Goal: Entertainment & Leisure: Consume media (video, audio)

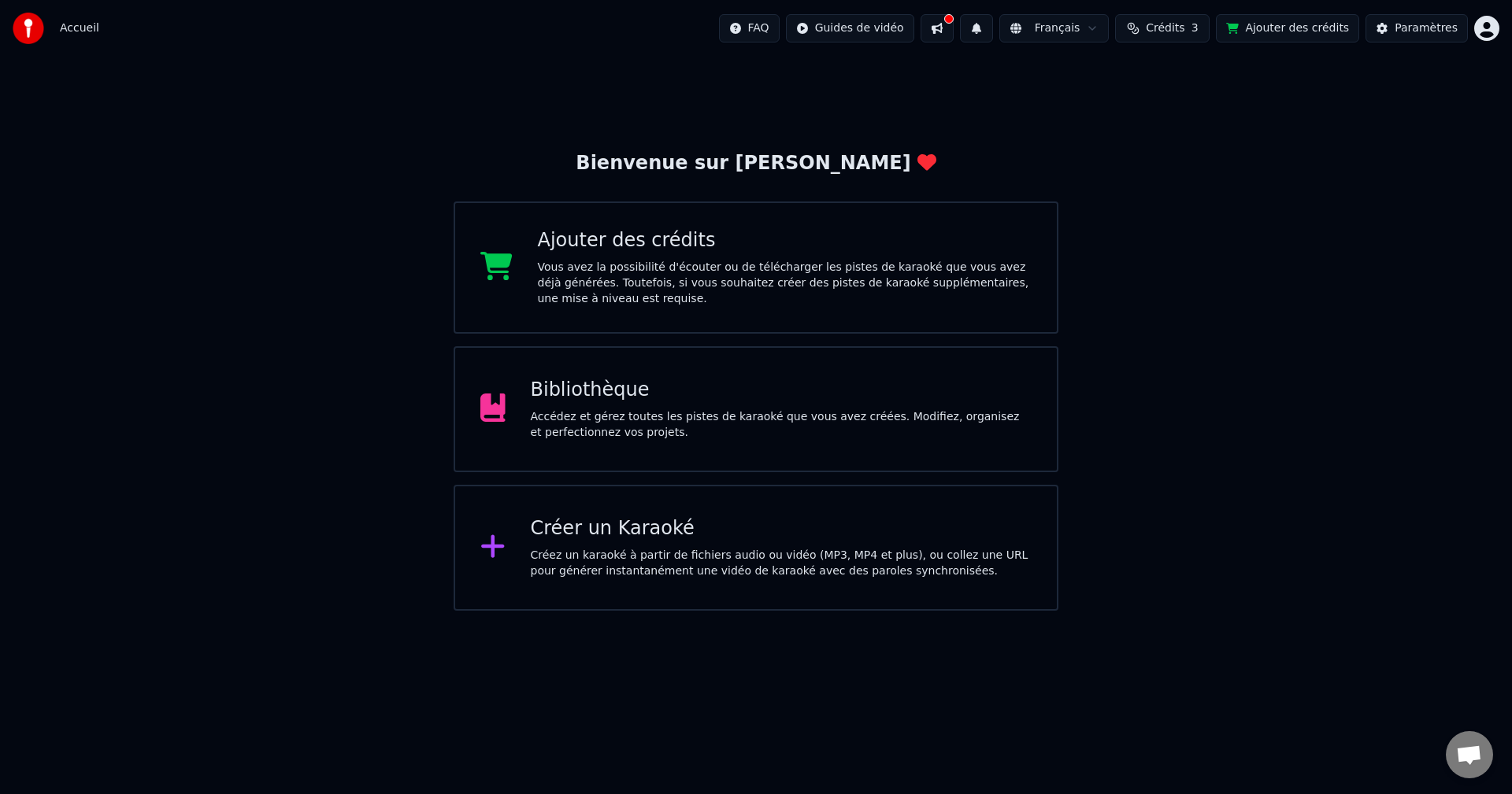
click at [609, 436] on div "Accédez et gérez toutes les pistes de karaoké que vous avez créées. Modifiez, o…" at bounding box center [782, 425] width 502 height 31
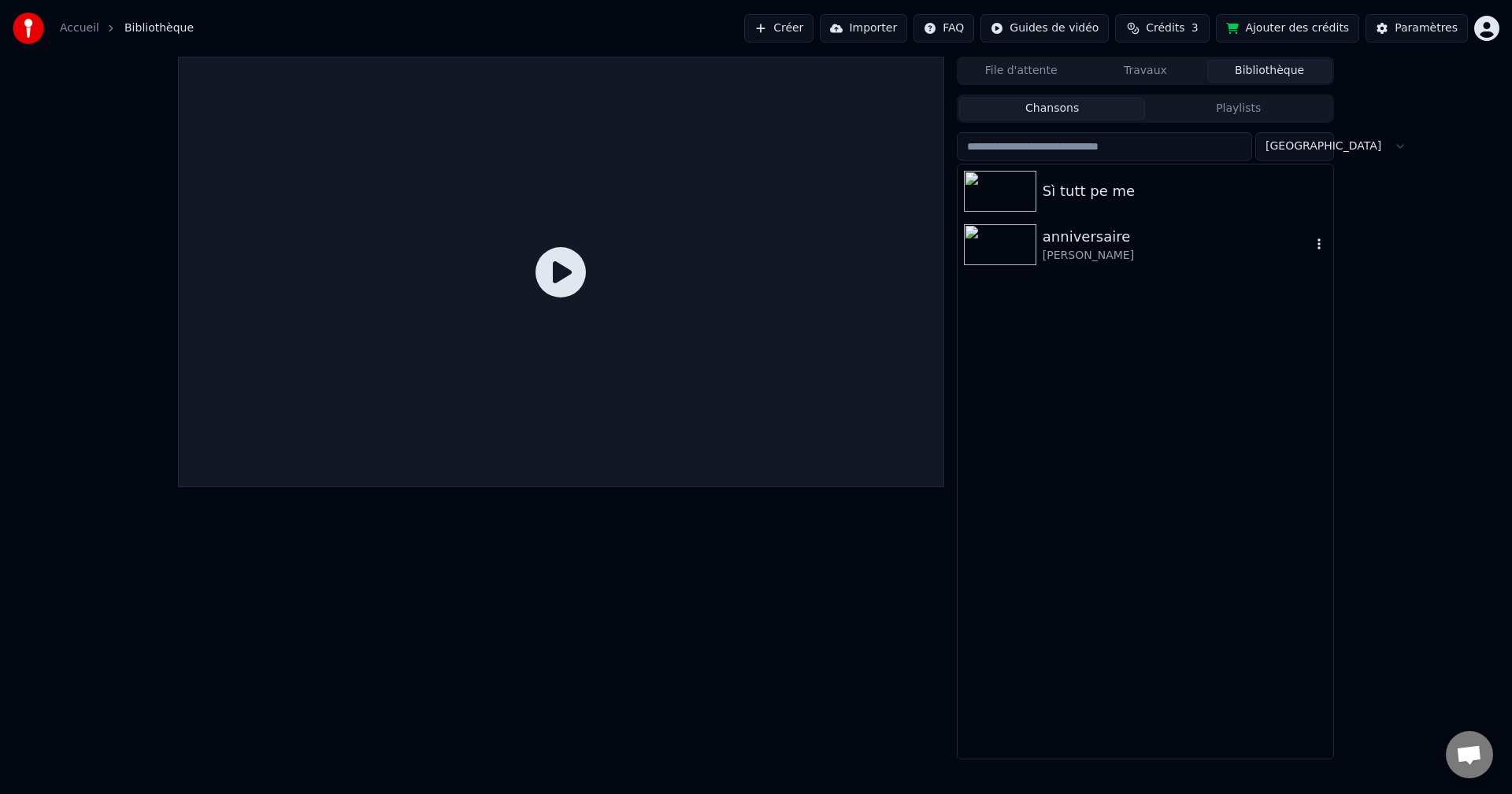
click at [993, 234] on img at bounding box center [1001, 245] width 73 height 41
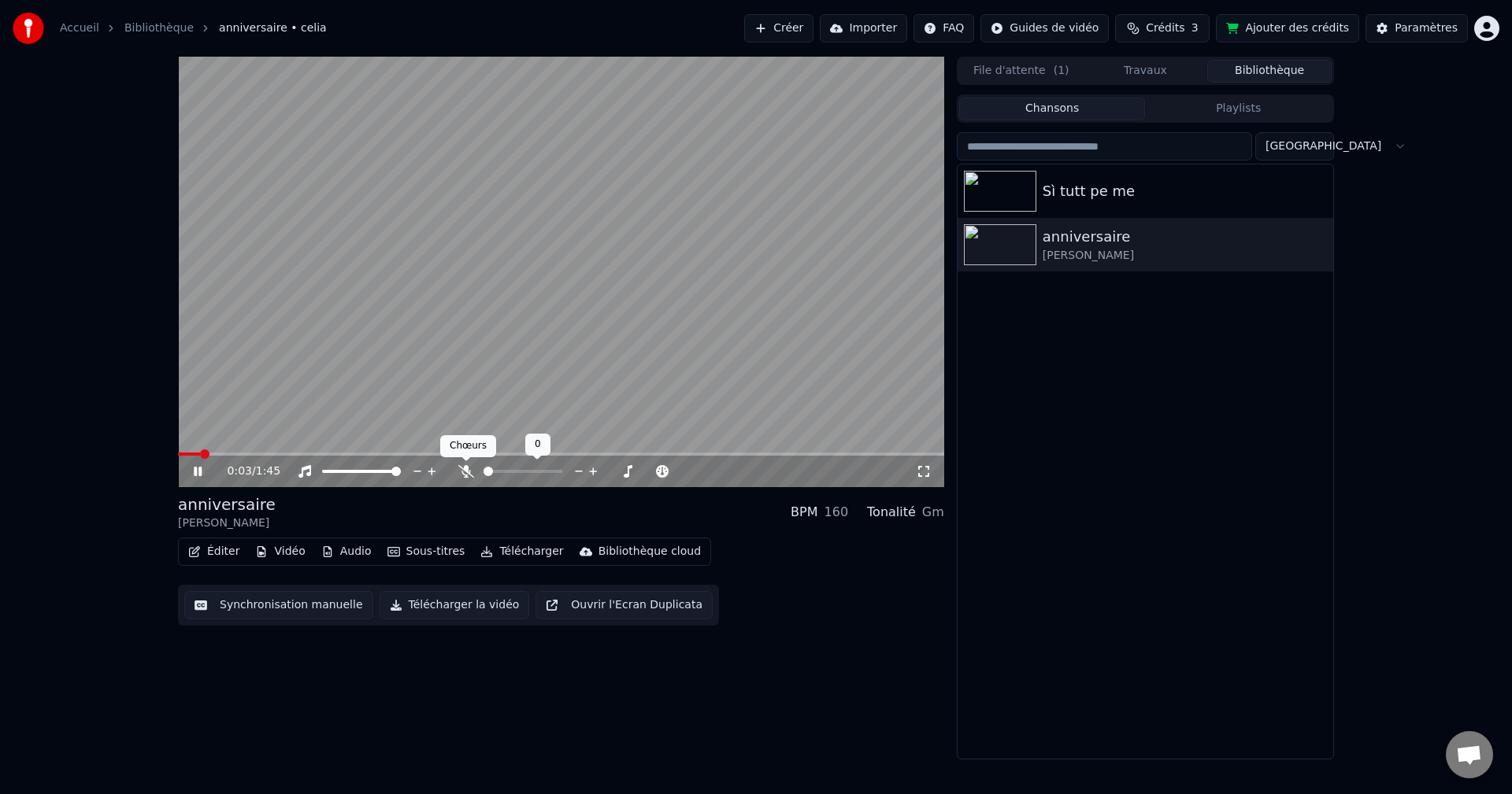
click at [465, 468] on icon at bounding box center [466, 471] width 16 height 13
click at [465, 468] on icon at bounding box center [466, 471] width 8 height 13
click at [927, 466] on icon at bounding box center [924, 471] width 16 height 13
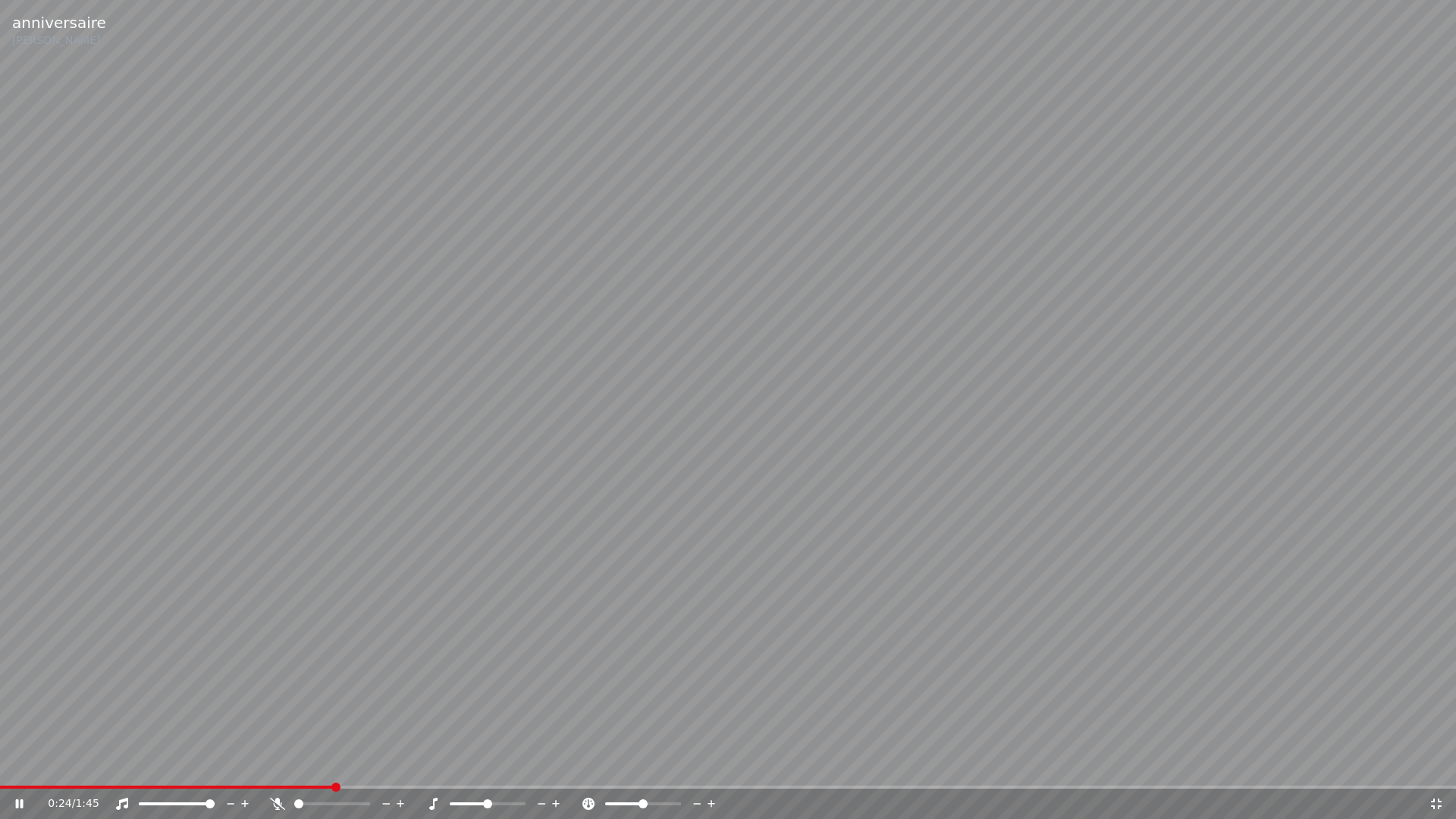
click at [313, 764] on div at bounding box center [346, 804] width 122 height 15
click at [315, 764] on div at bounding box center [346, 804] width 122 height 15
